Goal: Transaction & Acquisition: Book appointment/travel/reservation

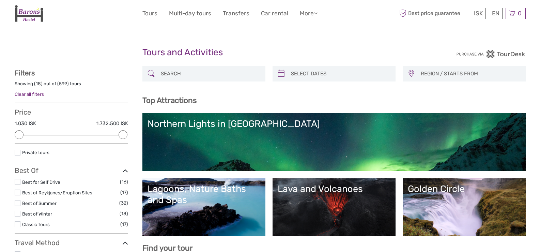
select select
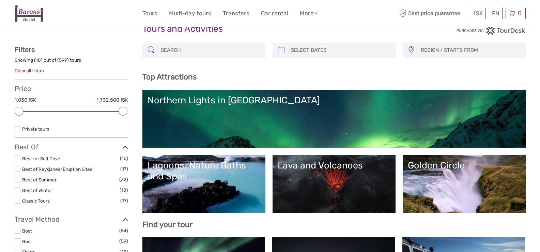
scroll to position [34, 0]
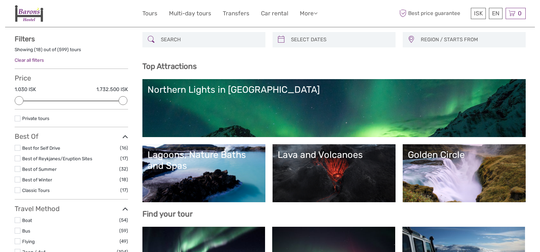
click at [225, 112] on link "Northern Lights in [GEOGRAPHIC_DATA]" at bounding box center [334, 108] width 373 height 48
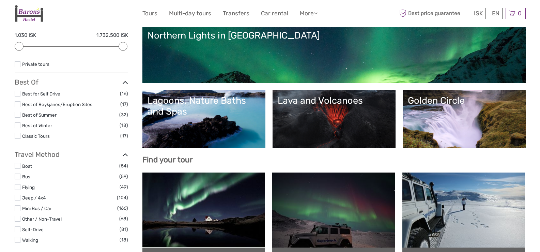
scroll to position [68, 0]
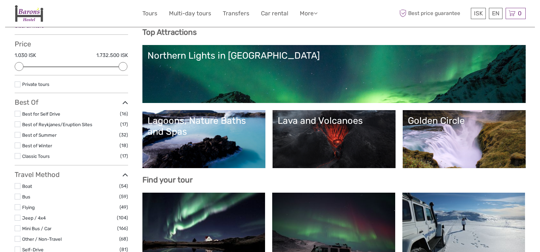
click at [317, 142] on link "Lava and Volcanoes" at bounding box center [334, 139] width 113 height 48
click at [238, 74] on link "Northern Lights in Iceland" at bounding box center [334, 74] width 373 height 48
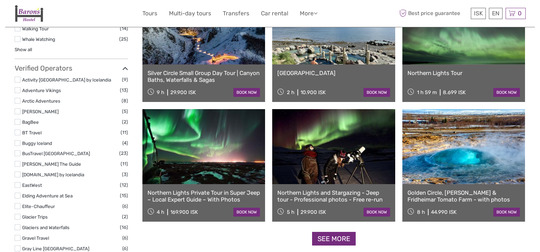
scroll to position [784, 0]
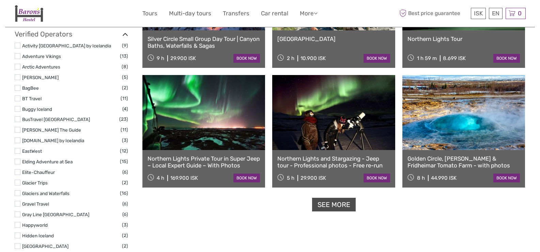
click at [321, 201] on link "See more" at bounding box center [334, 205] width 44 height 14
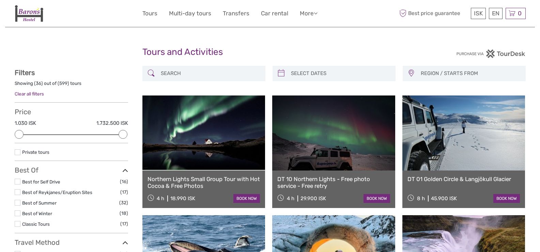
scroll to position [0, 0]
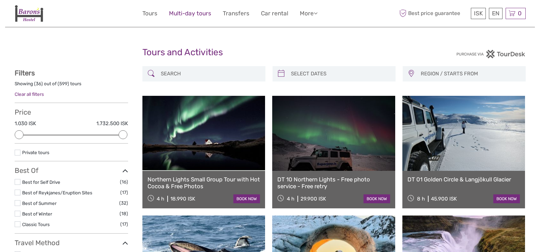
click at [188, 15] on link "Multi-day tours" at bounding box center [190, 14] width 42 height 10
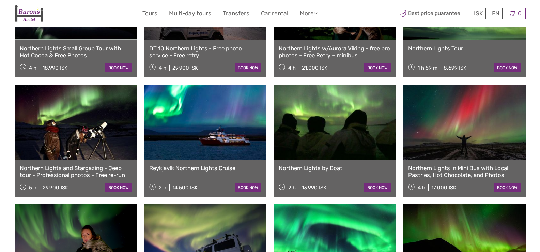
scroll to position [273, 0]
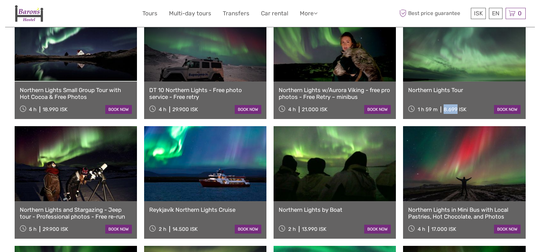
drag, startPoint x: 443, startPoint y: 99, endPoint x: 457, endPoint y: 100, distance: 13.3
click at [457, 106] on div "8.699 ISK" at bounding box center [455, 109] width 23 height 6
copy div "8.699"
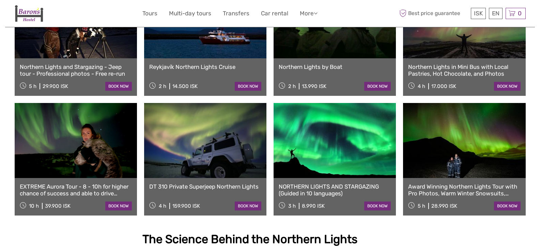
scroll to position [375, 0]
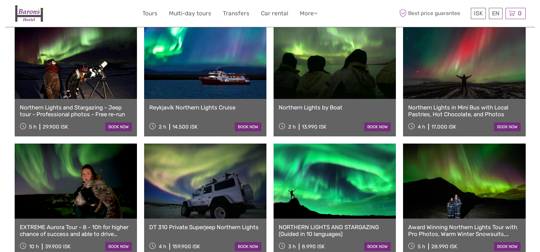
click at [330, 167] on link at bounding box center [335, 180] width 122 height 75
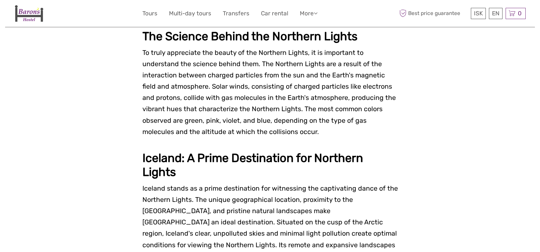
scroll to position [613, 0]
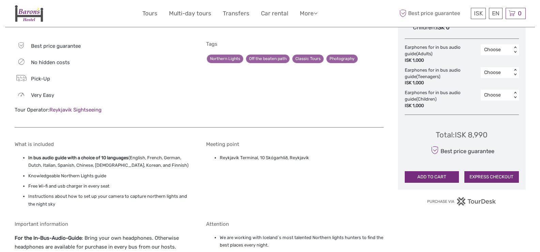
scroll to position [443, 0]
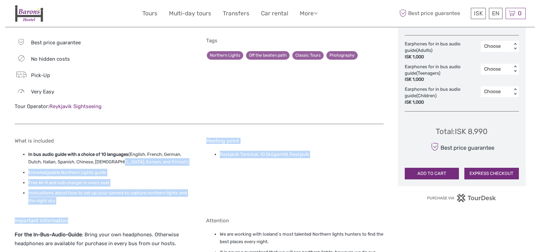
drag, startPoint x: 119, startPoint y: 153, endPoint x: 158, endPoint y: 211, distance: 70.3
click at [158, 211] on div "What is included In bus audio guide with a choice of 10 languages (English, Fre…" at bounding box center [199, 223] width 369 height 184
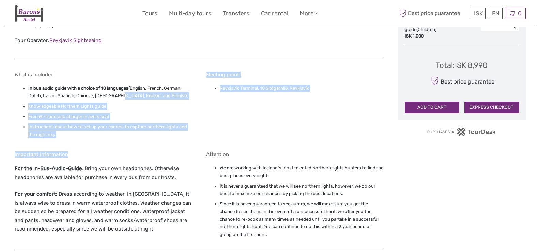
scroll to position [511, 0]
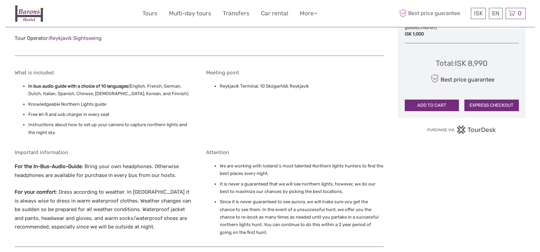
click at [89, 162] on p "For the In-Bus-Audio-Guide : Bring your own headphones. Otherwise headphones ar…" at bounding box center [104, 170] width 178 height 17
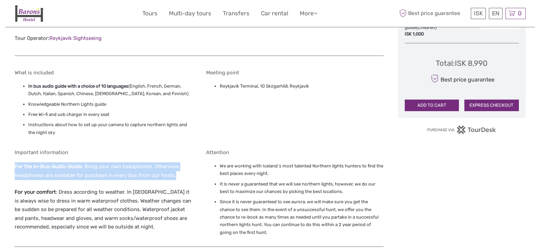
click at [89, 162] on p "For the In-Bus-Audio-Guide : Bring your own headphones. Otherwise headphones ar…" at bounding box center [104, 170] width 178 height 17
click at [96, 164] on p "For the In-Bus-Audio-Guide : Bring your own headphones. Otherwise headphones ar…" at bounding box center [104, 170] width 178 height 17
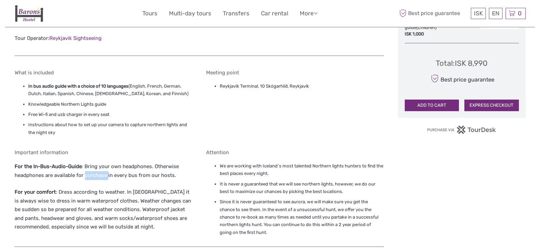
click at [96, 164] on p "For the In-Bus-Audio-Guide : Bring your own headphones. Otherwise headphones ar…" at bounding box center [104, 170] width 178 height 17
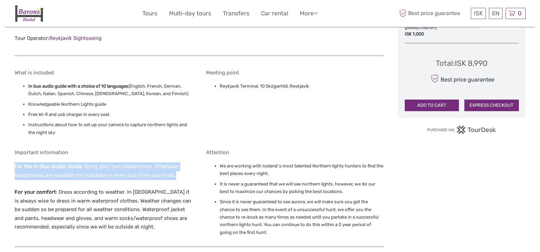
click at [96, 164] on p "For the In-Bus-Audio-Guide : Bring your own headphones. Otherwise headphones ar…" at bounding box center [104, 170] width 178 height 17
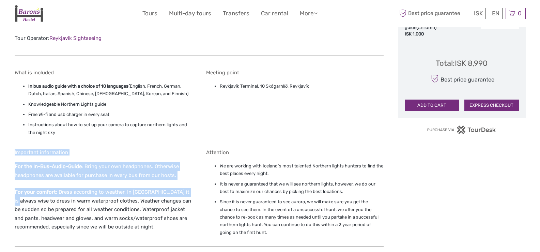
drag, startPoint x: 184, startPoint y: 171, endPoint x: 0, endPoint y: 144, distance: 185.7
click at [0, 144] on body "ISK ISK € $ £ EN English Español Deutsch Tours Multi-day tours Transfers Car re…" at bounding box center [270, 130] width 540 height 1282
click at [50, 169] on p "For the In-Bus-Audio-Guide : Bring your own headphones. Otherwise headphones ar…" at bounding box center [104, 170] width 178 height 17
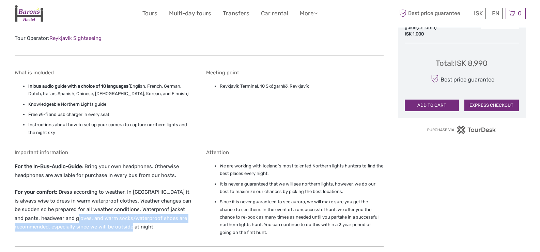
drag, startPoint x: 76, startPoint y: 208, endPoint x: 185, endPoint y: 223, distance: 110.1
click at [185, 223] on div "Important information For the In-Bus-Audio-Guide : Bring your own headphones. O…" at bounding box center [104, 194] width 178 height 90
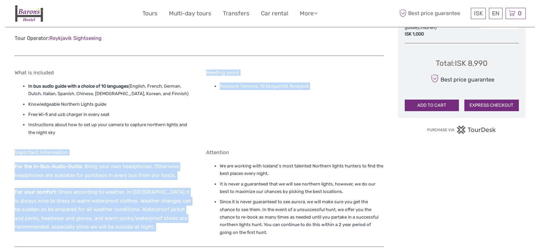
drag, startPoint x: 185, startPoint y: 223, endPoint x: 135, endPoint y: 128, distance: 107.3
click at [135, 128] on div "What is included In bus audio guide with a choice of 10 languages (English, Fre…" at bounding box center [199, 155] width 369 height 184
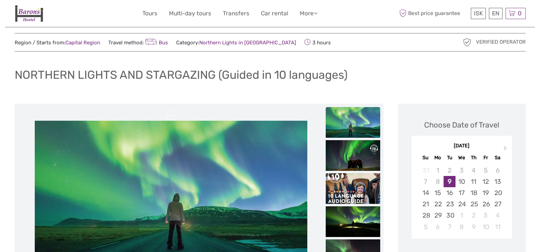
scroll to position [0, 0]
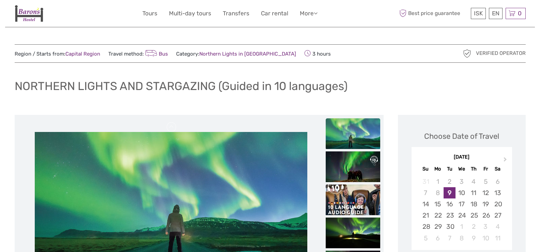
drag, startPoint x: 303, startPoint y: 52, endPoint x: 277, endPoint y: 53, distance: 25.6
click at [277, 53] on div "Region / Starts from: Capital Region Travel method: Bus Category: Northern Ligh…" at bounding box center [206, 54] width 383 height 10
click at [304, 53] on span "3 hours" at bounding box center [317, 54] width 27 height 10
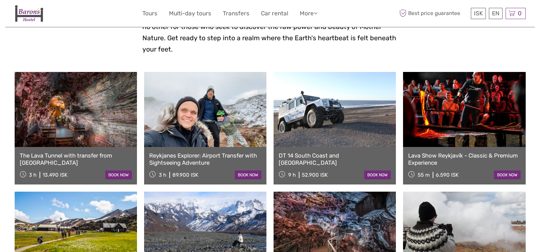
scroll to position [239, 0]
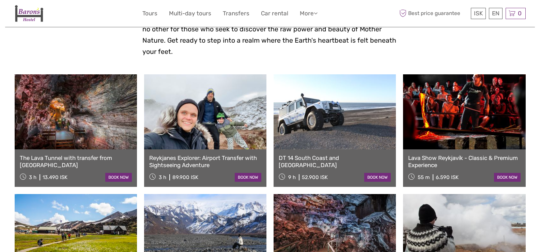
click at [61, 104] on link at bounding box center [76, 111] width 122 height 75
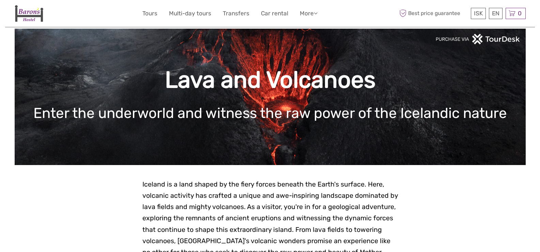
scroll to position [0, 0]
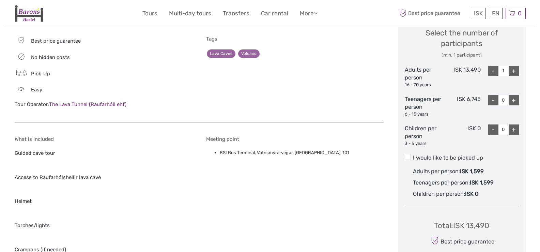
scroll to position [341, 0]
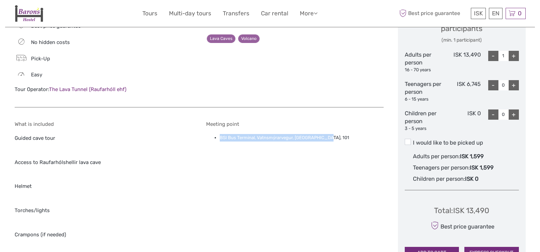
drag, startPoint x: 210, startPoint y: 139, endPoint x: 325, endPoint y: 138, distance: 115.2
click at [325, 138] on ul "BSI Bus Terminal, Vatnsmýrarvegur, Reykjavík, 101" at bounding box center [295, 137] width 178 height 7
click at [325, 138] on li "BSI Bus Terminal, Vatnsmýrarvegur, Reykjavík, 101" at bounding box center [302, 137] width 164 height 7
drag, startPoint x: 340, startPoint y: 140, endPoint x: 172, endPoint y: 127, distance: 168.2
click at [172, 127] on div "What is included Guided cave tour Access to Raufarhólshellir lava cave Helmet T…" at bounding box center [199, 233] width 369 height 239
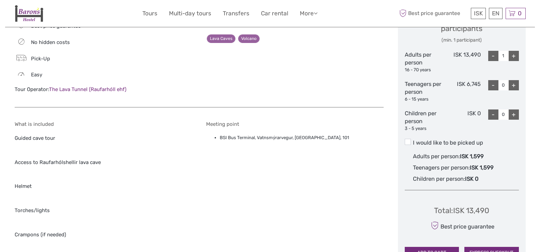
click at [167, 127] on h5 "What is included" at bounding box center [104, 124] width 178 height 6
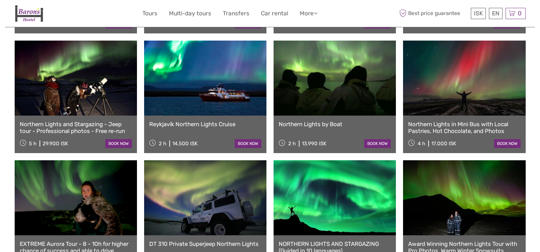
scroll to position [375, 0]
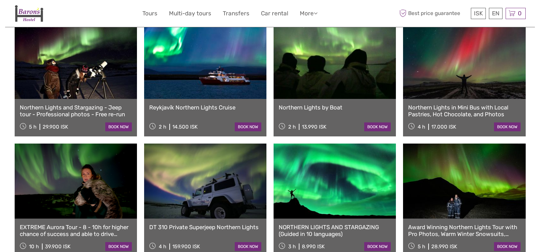
click at [317, 157] on link at bounding box center [335, 180] width 122 height 75
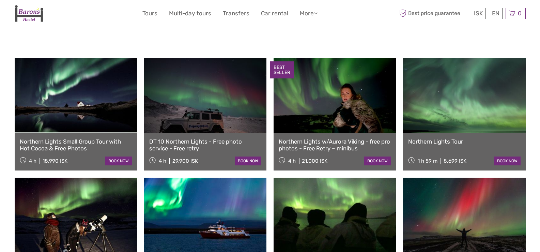
scroll to position [204, 0]
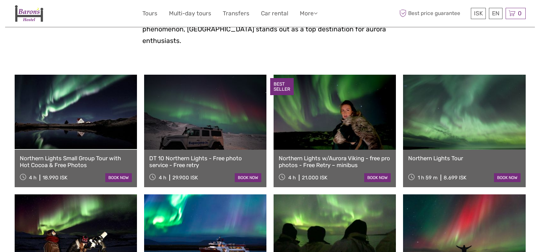
click at [445, 134] on link at bounding box center [464, 112] width 122 height 75
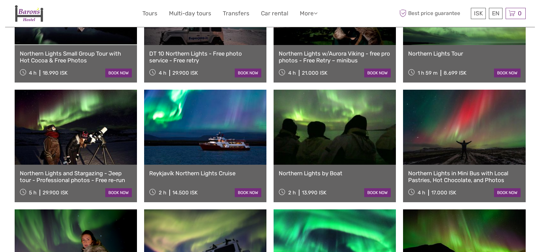
scroll to position [307, 0]
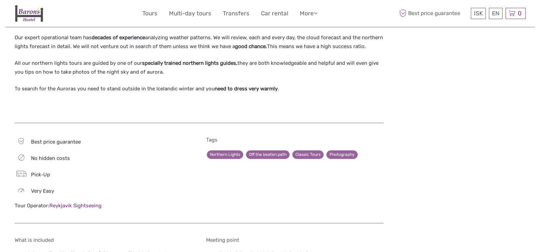
scroll to position [409, 0]
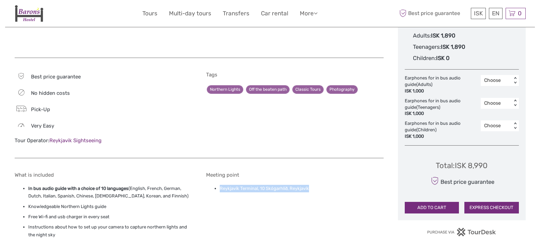
drag, startPoint x: 221, startPoint y: 177, endPoint x: 319, endPoint y: 177, distance: 98.5
click at [319, 185] on li "Reykjavík Terminal, 10 Skógarhlíð, Reykjavík" at bounding box center [302, 188] width 164 height 7
drag, startPoint x: 321, startPoint y: 180, endPoint x: 219, endPoint y: 181, distance: 101.9
click at [219, 185] on ul "Reykjavík Terminal, 10 Skógarhlíð, Reykjavík" at bounding box center [295, 188] width 178 height 7
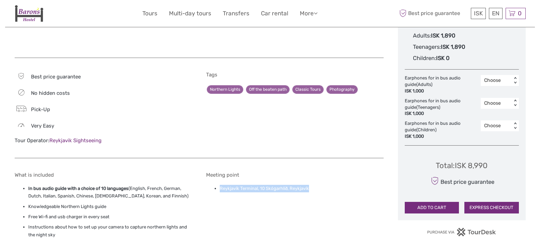
copy li "Reykjavík Terminal, 10 Skógarhlíð, Reykjavík"
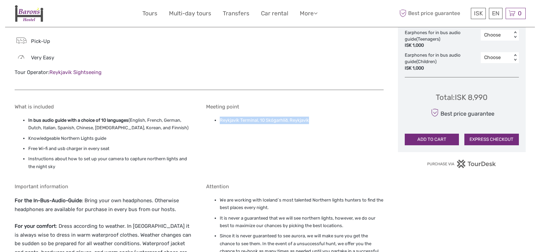
scroll to position [511, 0]
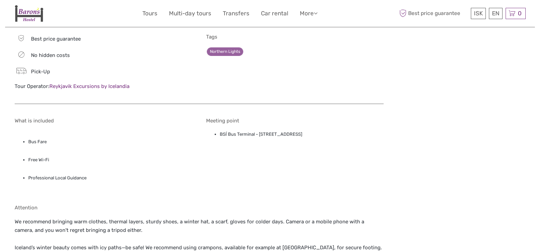
scroll to position [477, 0]
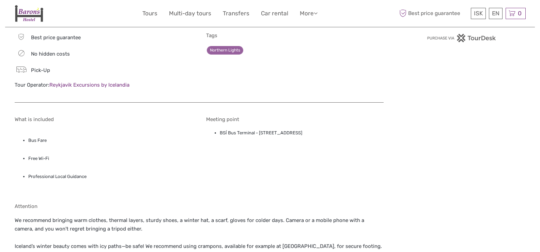
drag, startPoint x: 332, startPoint y: 134, endPoint x: 259, endPoint y: 135, distance: 73.6
click at [259, 135] on li "BSÍ Bus Terminal - Vatnsmýrarvegur 10, Reykjavík, 101" at bounding box center [302, 132] width 164 height 7
copy li "Vatnsmýrarvegur 10, Reykjavík, 101"
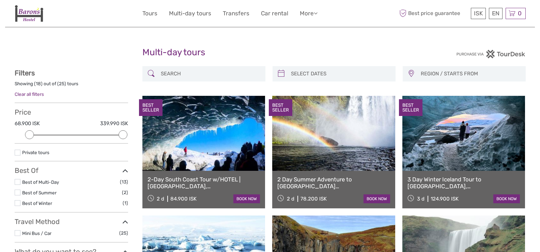
select select
